Goal: Task Accomplishment & Management: Use online tool/utility

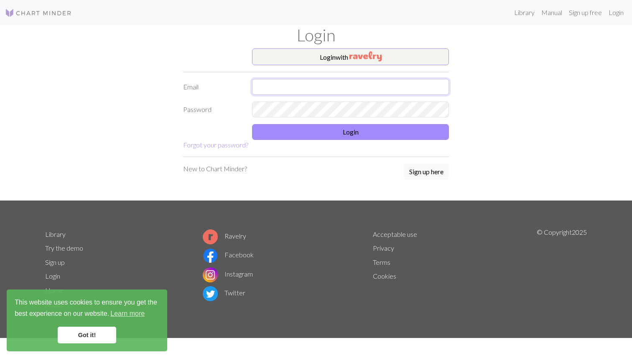
click at [374, 86] on input "text" at bounding box center [350, 87] width 197 height 16
click at [0, 358] on com-1password-button at bounding box center [0, 358] width 0 height 0
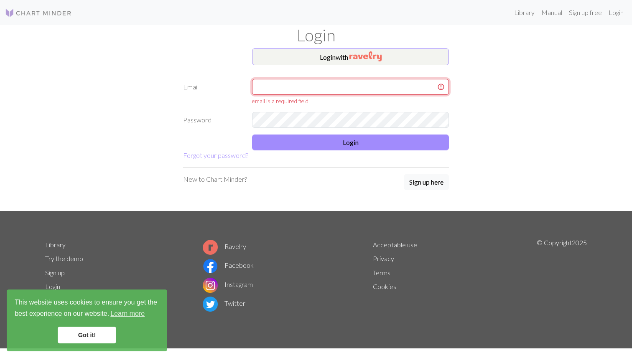
type input "[EMAIL_ADDRESS][DOMAIN_NAME]"
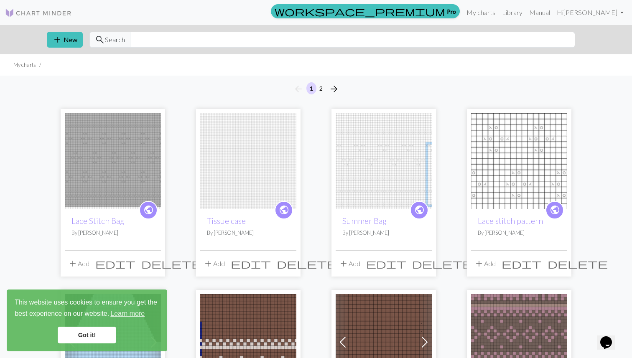
click at [126, 172] on img at bounding box center [113, 161] width 96 height 96
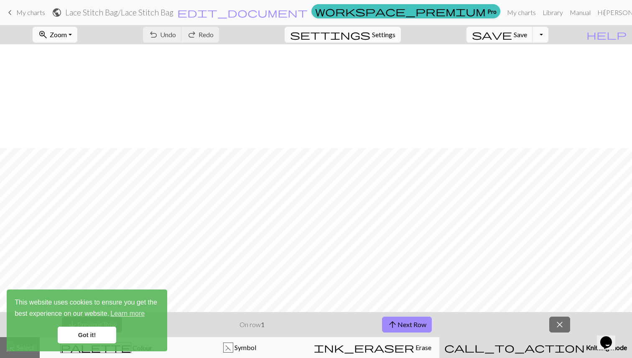
scroll to position [104, 0]
click at [412, 319] on button "arrow_upward Next Row" at bounding box center [407, 325] width 50 height 16
click at [404, 314] on div "arrow_downward Previous Row On row 3 arrow_upward Next Row close" at bounding box center [316, 324] width 632 height 25
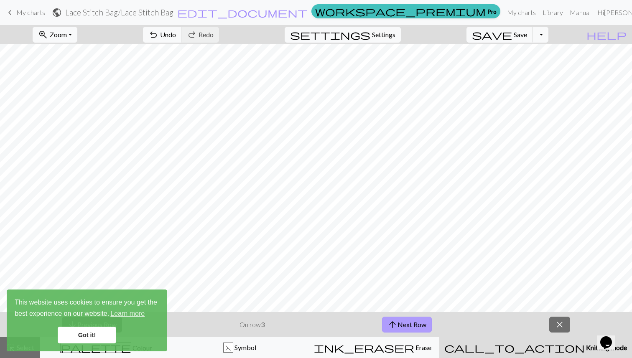
click at [403, 317] on button "arrow_upward Next Row" at bounding box center [407, 325] width 50 height 16
click at [409, 319] on button "arrow_upward Next Row" at bounding box center [407, 325] width 50 height 16
click at [426, 316] on div "arrow_downward Previous Row On row 5 arrow_upward Next Row close" at bounding box center [316, 324] width 632 height 25
click at [426, 319] on button "arrow_upward Next Row" at bounding box center [407, 325] width 50 height 16
click at [415, 320] on button "arrow_upward Next Row" at bounding box center [407, 325] width 50 height 16
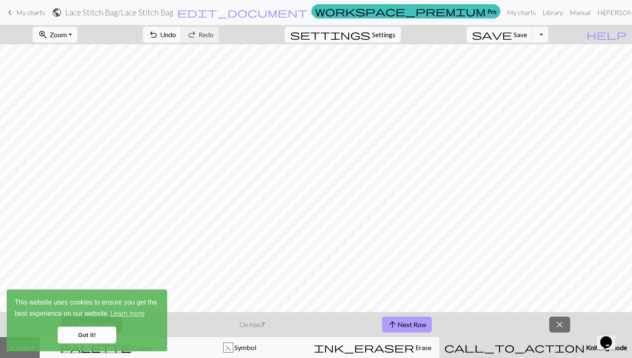
click at [413, 319] on button "arrow_upward Next Row" at bounding box center [407, 325] width 50 height 16
click at [398, 325] on button "arrow_upward Next Row" at bounding box center [407, 325] width 50 height 16
click at [417, 329] on button "arrow_upward Next Row" at bounding box center [407, 325] width 50 height 16
click at [512, 40] on span "save" at bounding box center [492, 35] width 40 height 12
click at [22, 16] on div "Chart saved" at bounding box center [316, 16] width 632 height 33
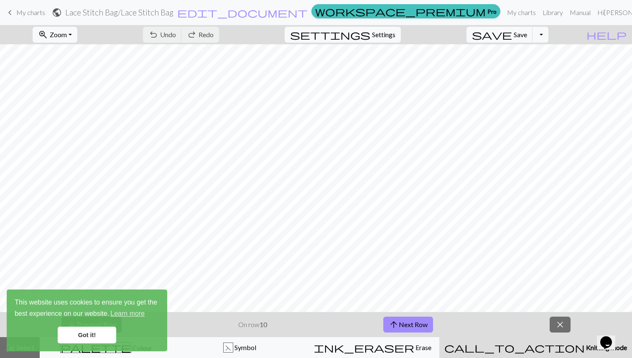
click at [27, 13] on span "My charts" at bounding box center [30, 12] width 29 height 8
